Goal: Information Seeking & Learning: Learn about a topic

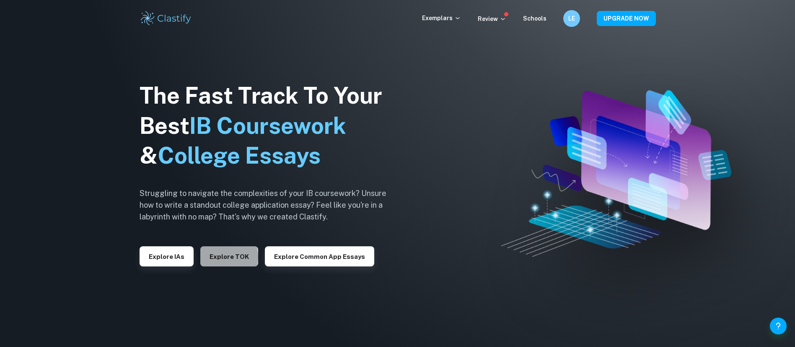
click at [219, 256] on button "Explore TOK" at bounding box center [229, 256] width 58 height 20
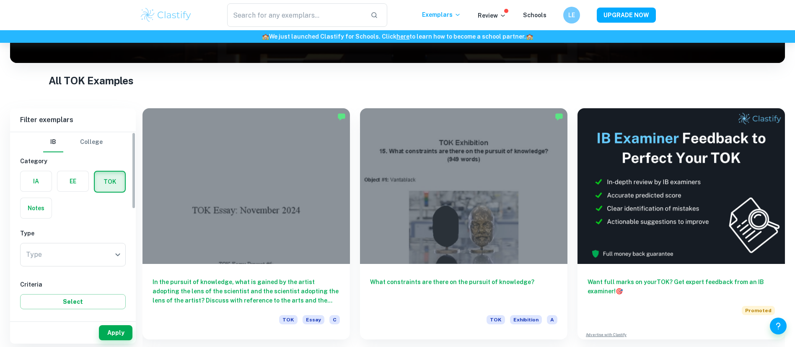
scroll to position [134, 0]
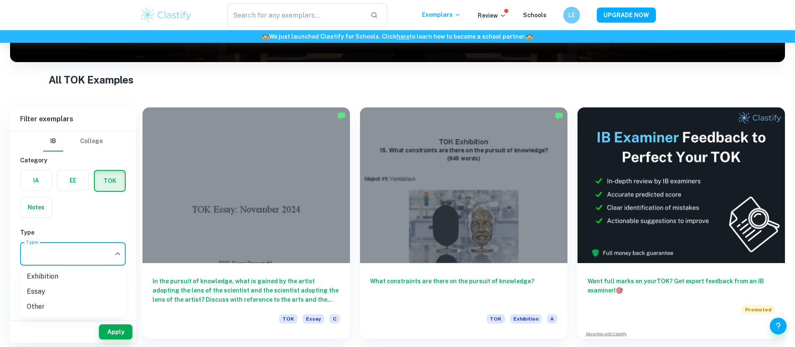
click at [59, 245] on body "We value your privacy We use cookies to enhance your browsing experience, serve…" at bounding box center [397, 82] width 795 height 347
click at [49, 290] on li "Essay" at bounding box center [73, 291] width 106 height 15
type input "Essay"
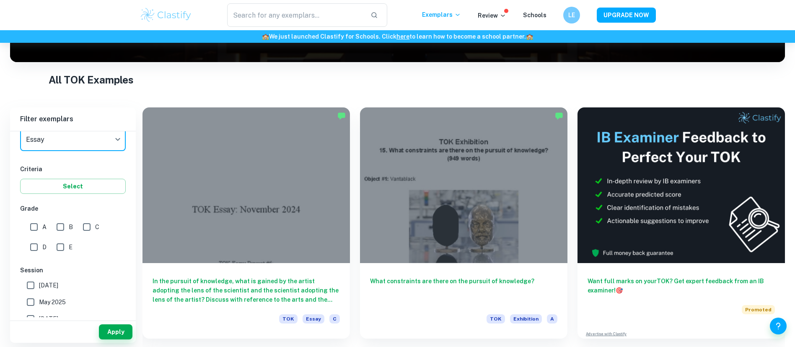
click at [31, 226] on input "A" at bounding box center [34, 226] width 17 height 17
checkbox input "true"
click at [110, 329] on button "Apply" at bounding box center [116, 331] width 34 height 15
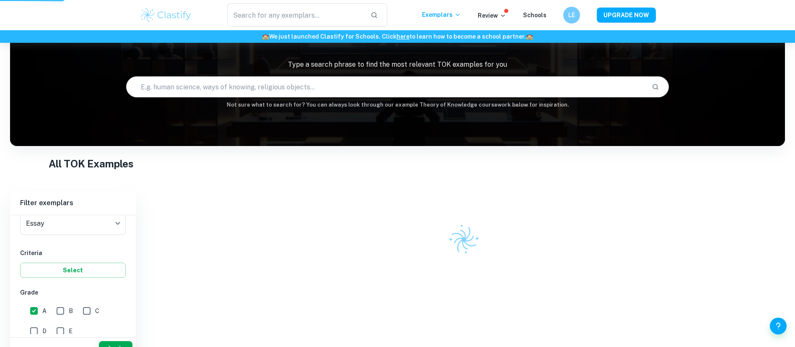
scroll to position [43, 0]
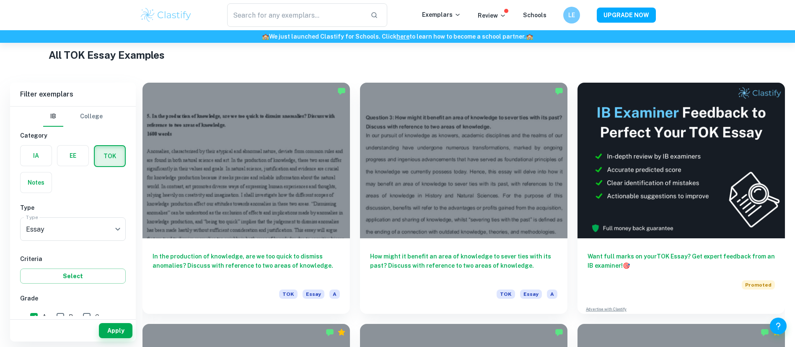
scroll to position [201, 0]
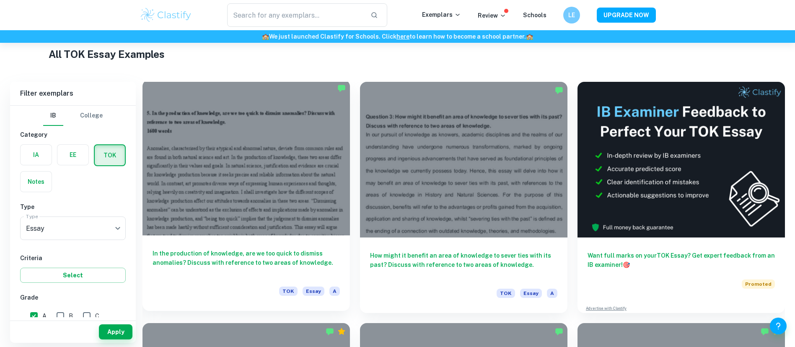
click at [247, 167] on div at bounding box center [245, 157] width 207 height 155
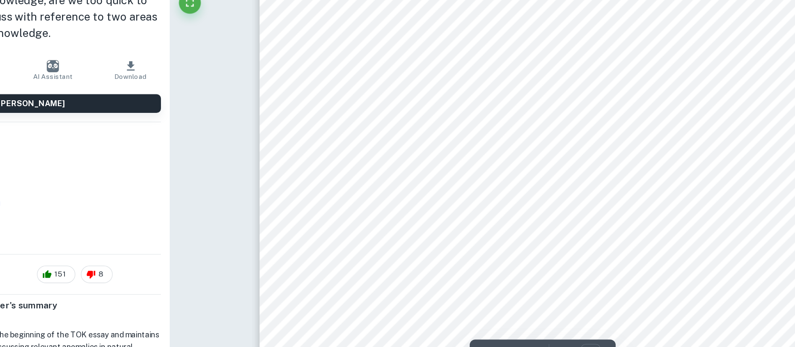
scroll to position [32, 0]
